Goal: Transaction & Acquisition: Purchase product/service

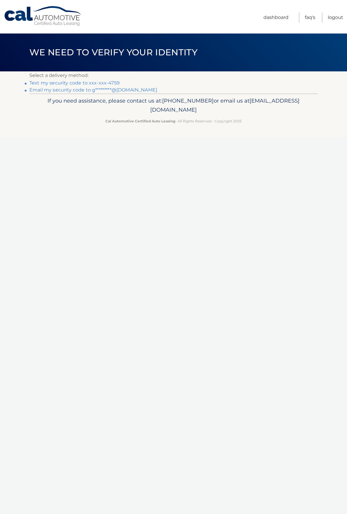
click at [98, 82] on link "Text my security code to xxx-xxx-4759" at bounding box center [74, 83] width 90 height 6
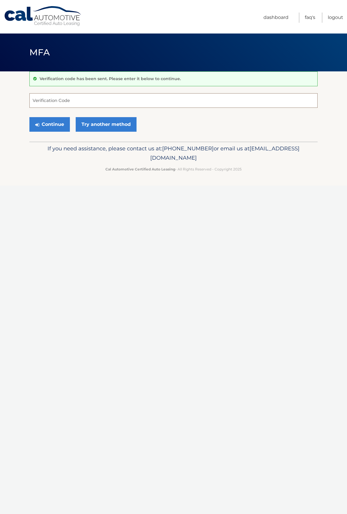
click at [87, 98] on input "Verification Code" at bounding box center [173, 100] width 288 height 15
type input "481184"
click at [29, 117] on button "Continue" at bounding box center [49, 124] width 40 height 15
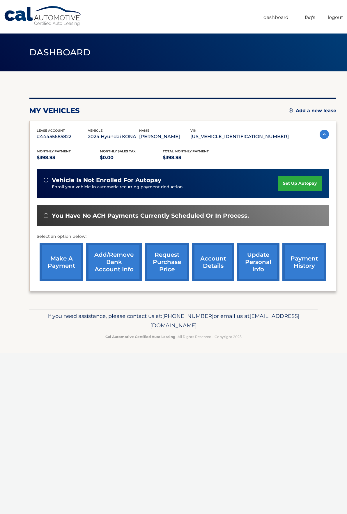
click at [58, 259] on link "make a payment" at bounding box center [62, 262] width 44 height 38
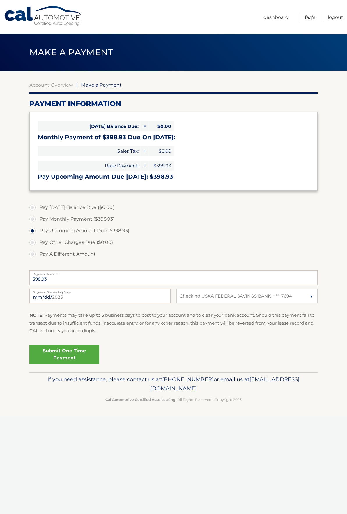
select select "N2M2MDM0ODMtMzkyZC00Y2NiLTk3MmMtZjQ3NDRlY2NjYWMz"
click at [66, 352] on link "Submit One Time Payment" at bounding box center [64, 354] width 70 height 19
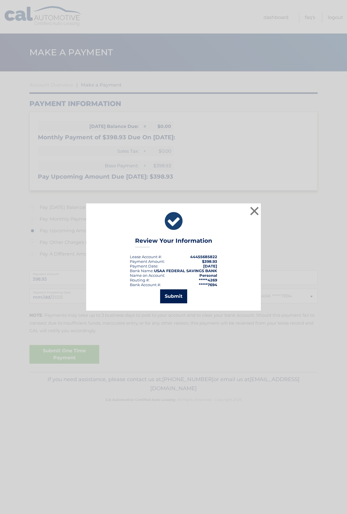
click at [171, 298] on button "Submit" at bounding box center [173, 296] width 27 height 14
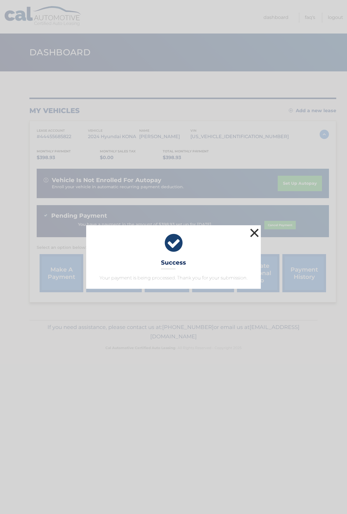
click at [252, 233] on button "×" at bounding box center [255, 233] width 12 height 12
